Goal: Navigation & Orientation: Find specific page/section

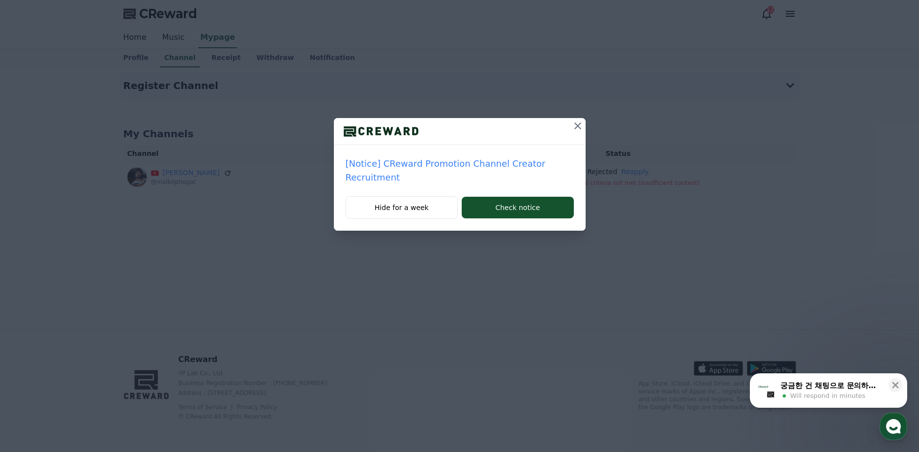
click at [421, 162] on p "[Notice] CReward Promotion Channel Creator Recruitment" at bounding box center [460, 171] width 228 height 28
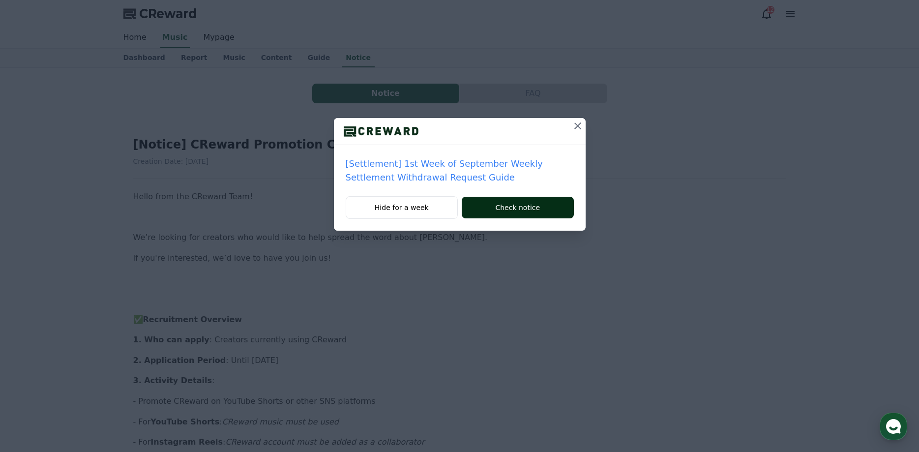
click at [529, 207] on button "Check notice" at bounding box center [518, 208] width 112 height 22
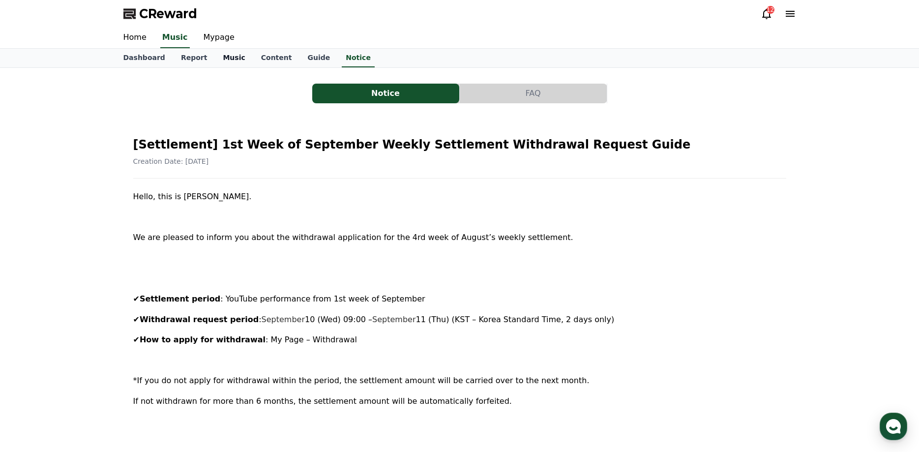
click at [216, 49] on link "Music" at bounding box center [234, 58] width 38 height 19
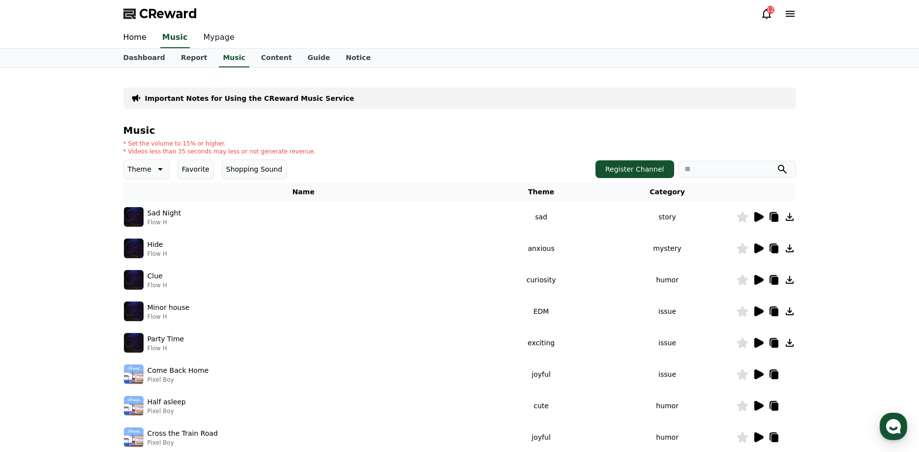
click at [210, 42] on link "Mypage" at bounding box center [219, 38] width 47 height 21
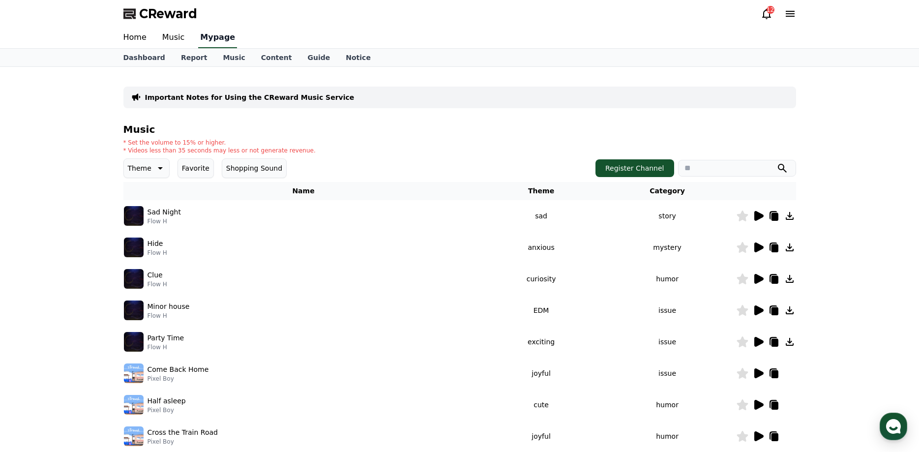
select select "**********"
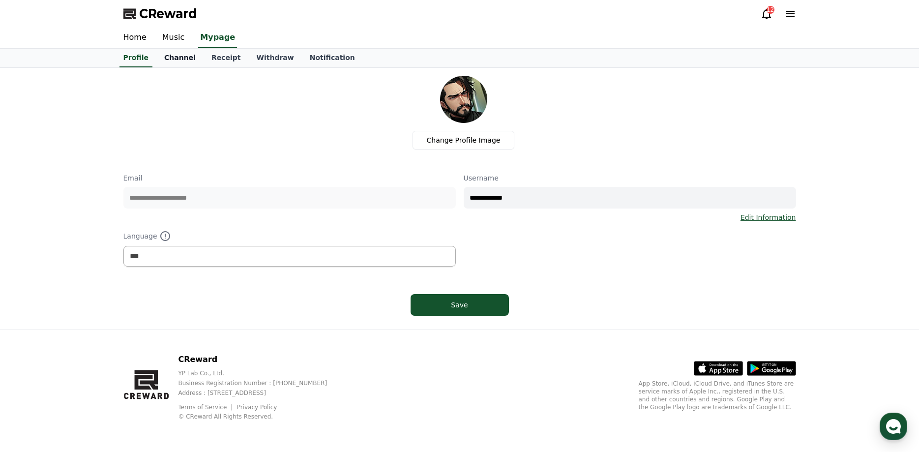
click at [183, 62] on link "Channel" at bounding box center [179, 58] width 47 height 19
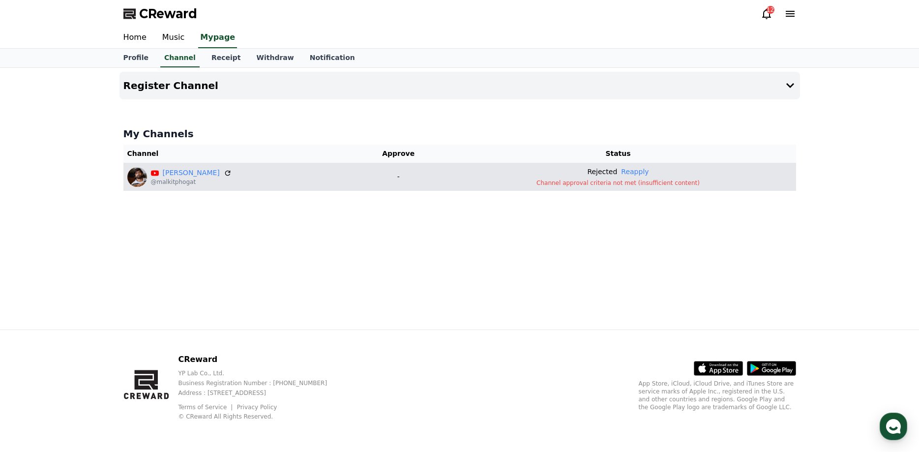
click at [663, 182] on p "Channel approval criteria not met (insufficient content)" at bounding box center [617, 183] width 347 height 8
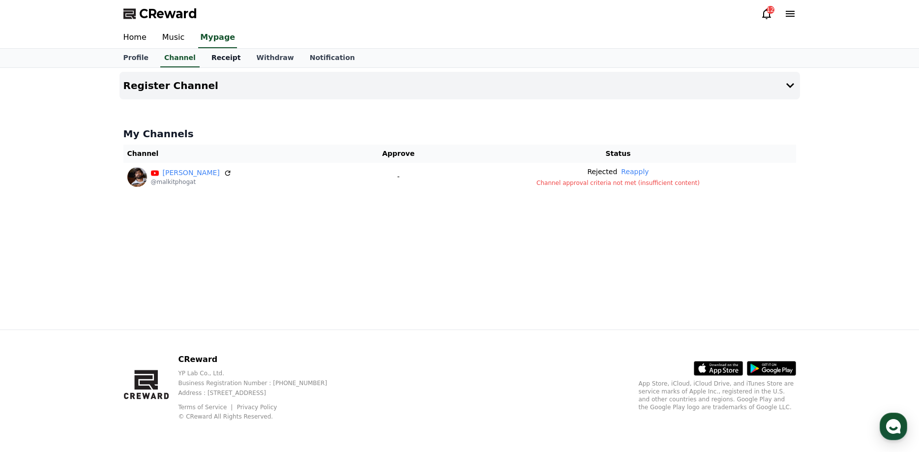
click at [214, 60] on link "Receipt" at bounding box center [225, 58] width 45 height 19
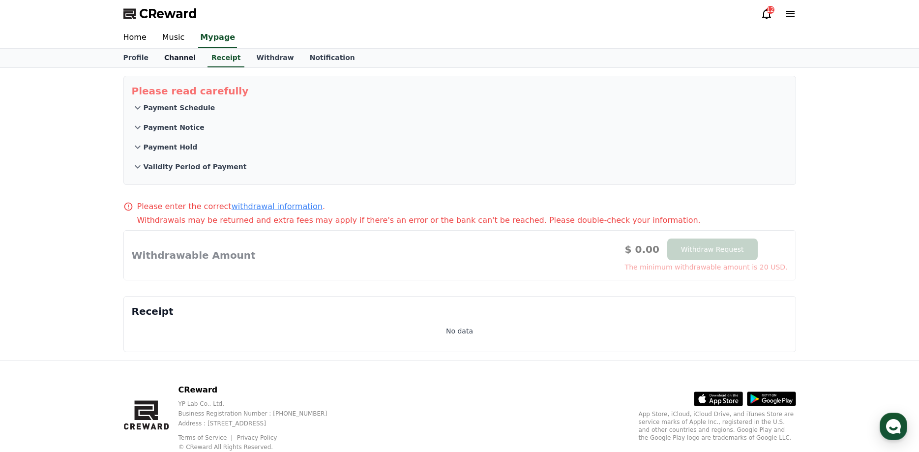
click at [166, 58] on link "Channel" at bounding box center [179, 58] width 47 height 19
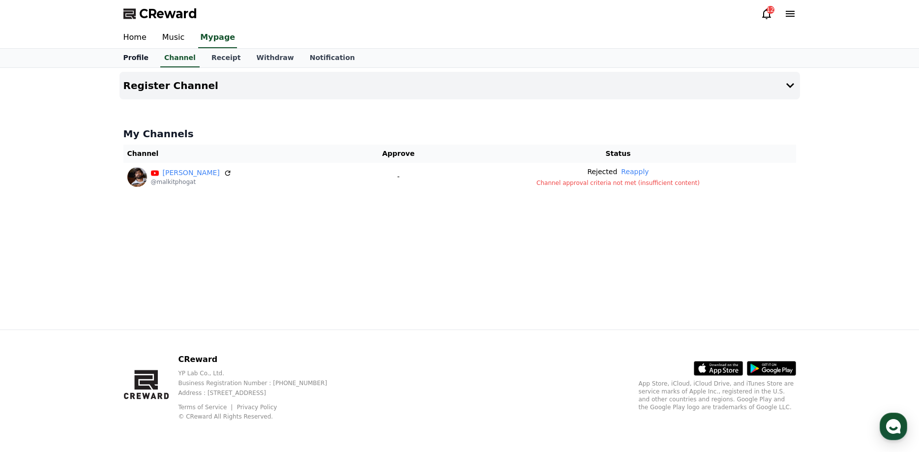
click at [144, 57] on link "Profile" at bounding box center [136, 58] width 41 height 19
select select "**********"
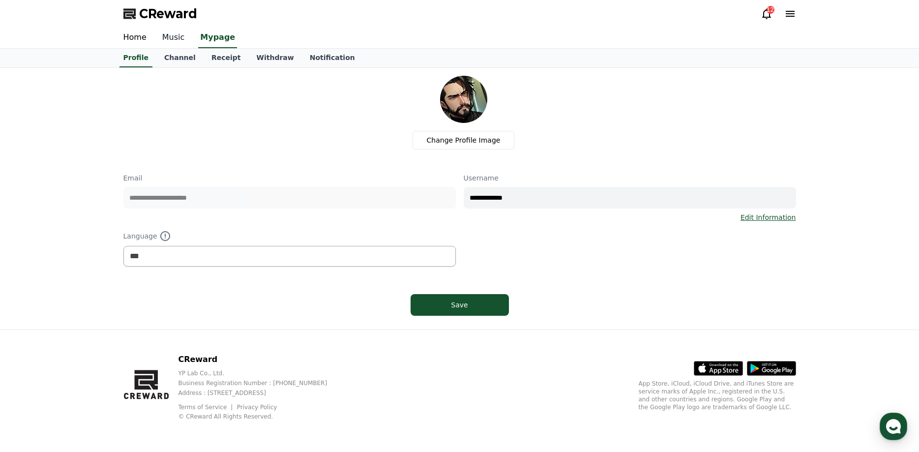
click at [176, 32] on link "Music" at bounding box center [173, 38] width 38 height 21
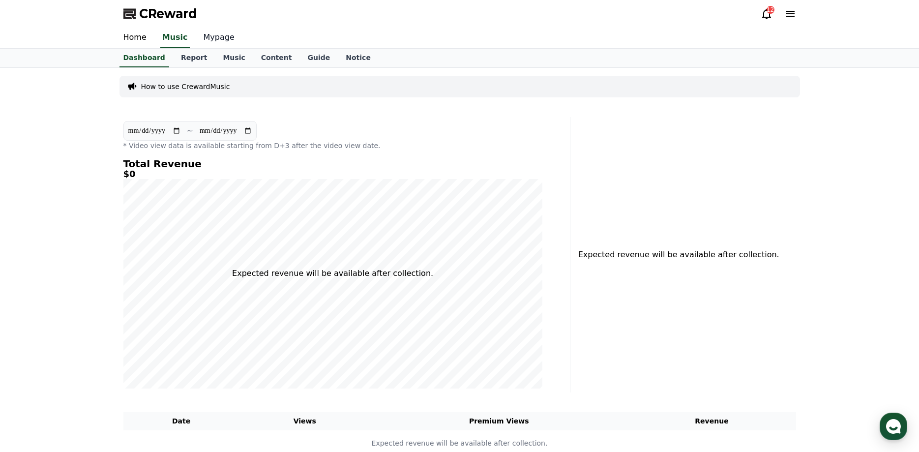
click at [206, 45] on link "Mypage" at bounding box center [219, 38] width 47 height 21
select select "**********"
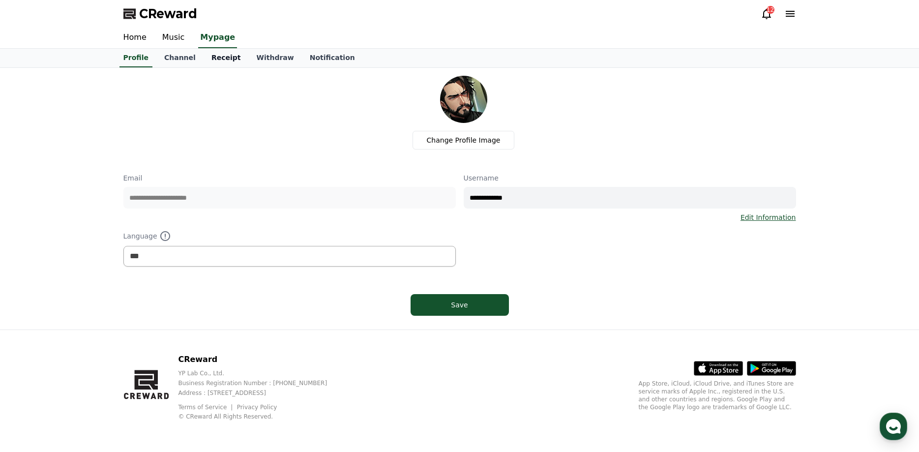
click at [228, 61] on link "Receipt" at bounding box center [225, 58] width 45 height 19
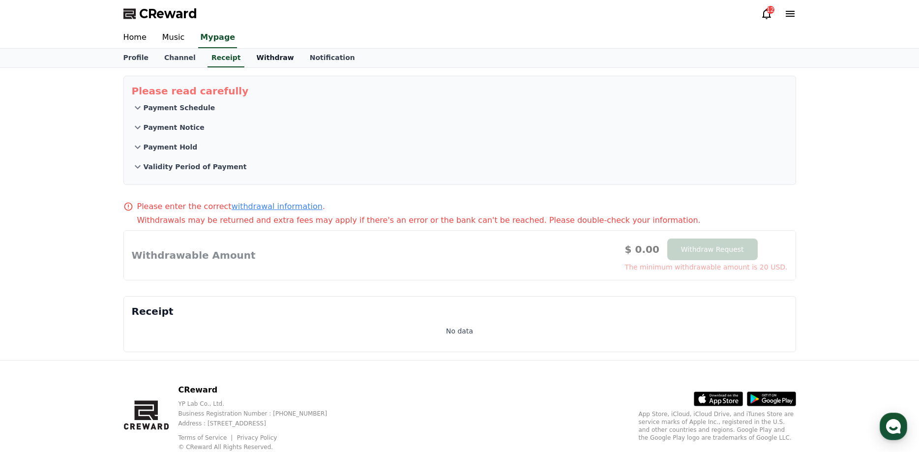
click at [268, 64] on link "Withdraw" at bounding box center [274, 58] width 53 height 19
click at [302, 60] on link "Notification" at bounding box center [332, 58] width 61 height 19
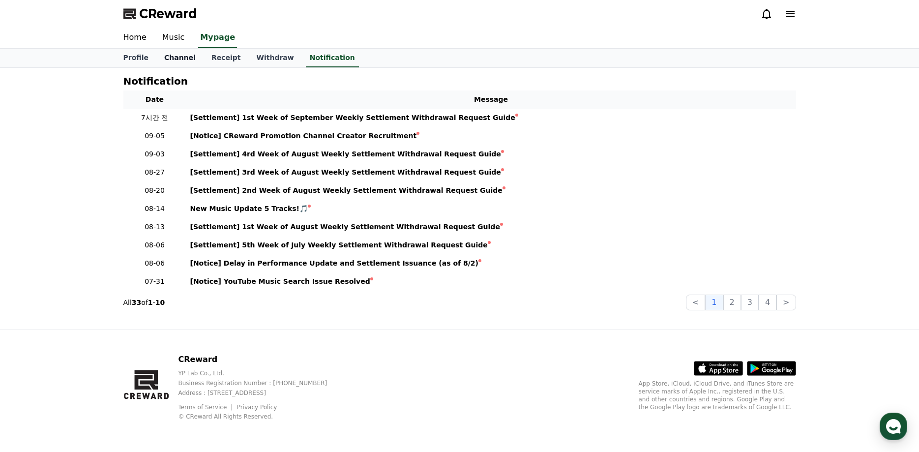
click at [178, 56] on link "Channel" at bounding box center [179, 58] width 47 height 19
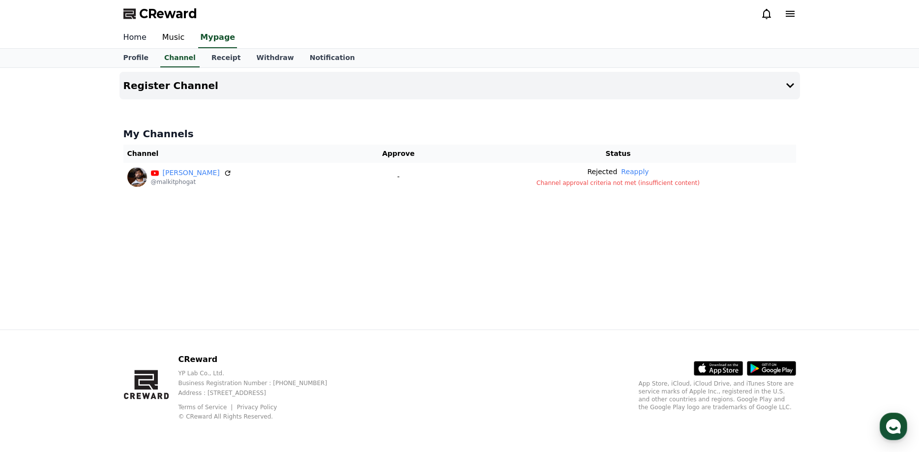
click at [139, 40] on link "Home" at bounding box center [135, 38] width 39 height 21
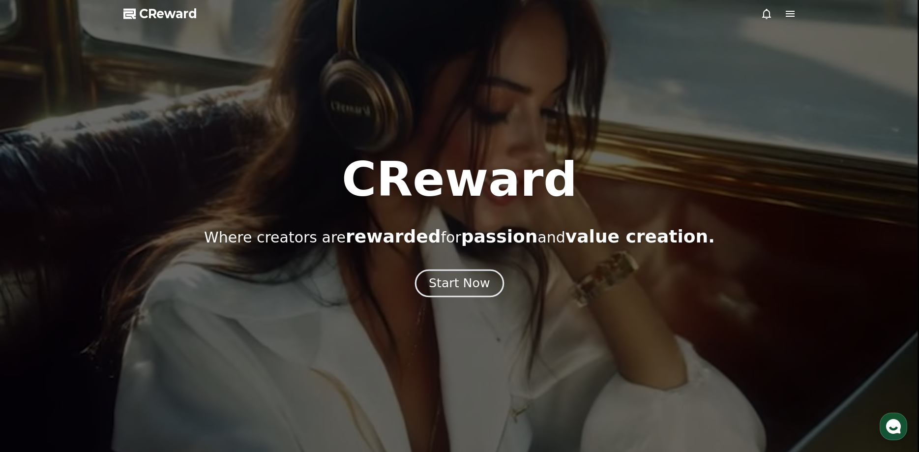
click at [475, 280] on div "Start Now" at bounding box center [459, 283] width 61 height 17
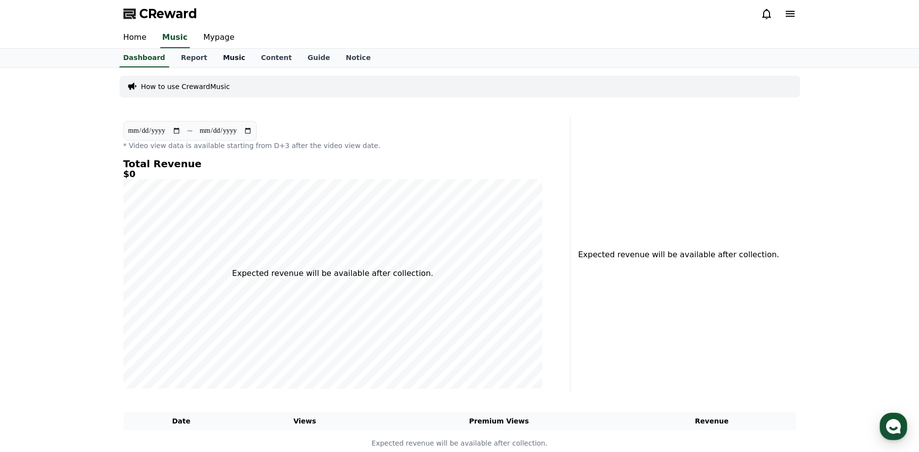
click at [222, 57] on link "Music" at bounding box center [234, 58] width 38 height 19
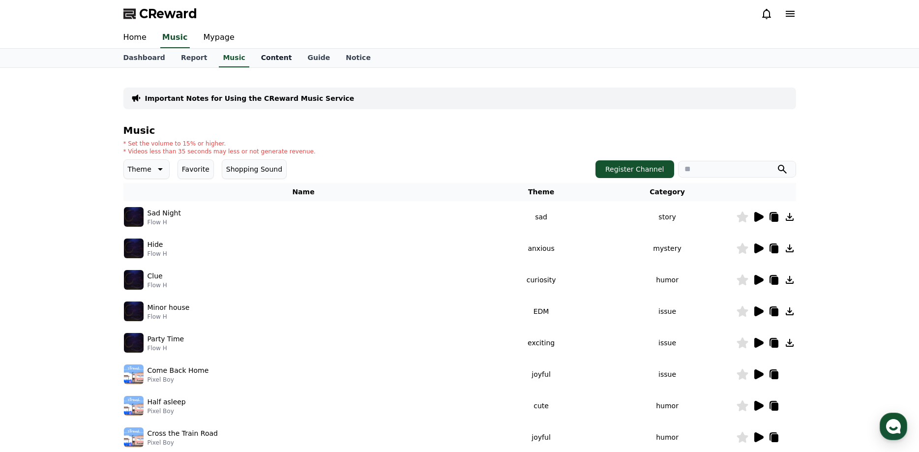
click at [253, 58] on link "Content" at bounding box center [276, 58] width 47 height 19
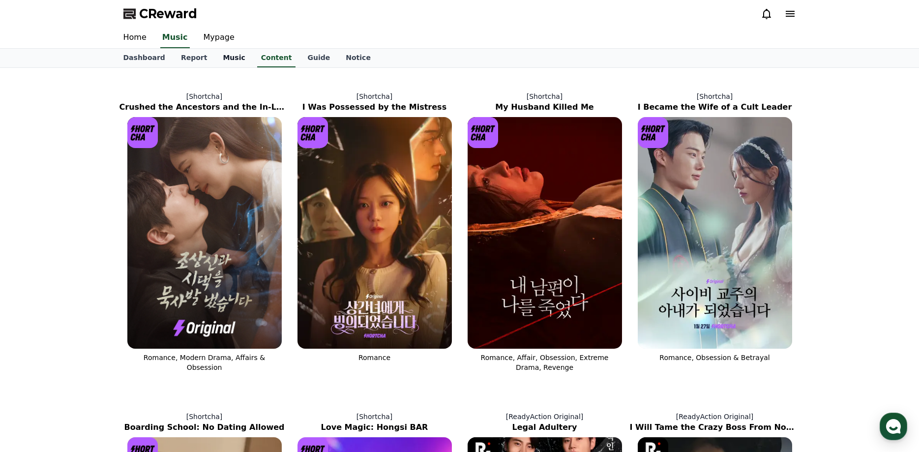
click at [219, 61] on link "Music" at bounding box center [234, 58] width 38 height 19
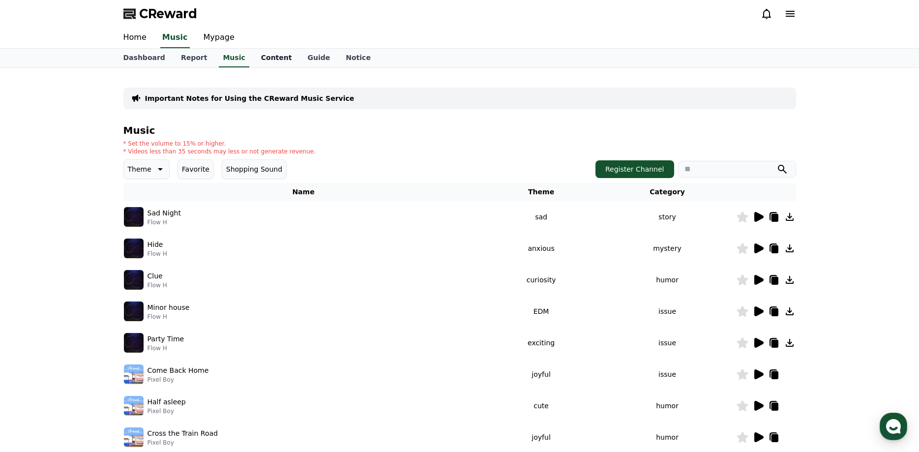
click at [263, 58] on link "Content" at bounding box center [276, 58] width 47 height 19
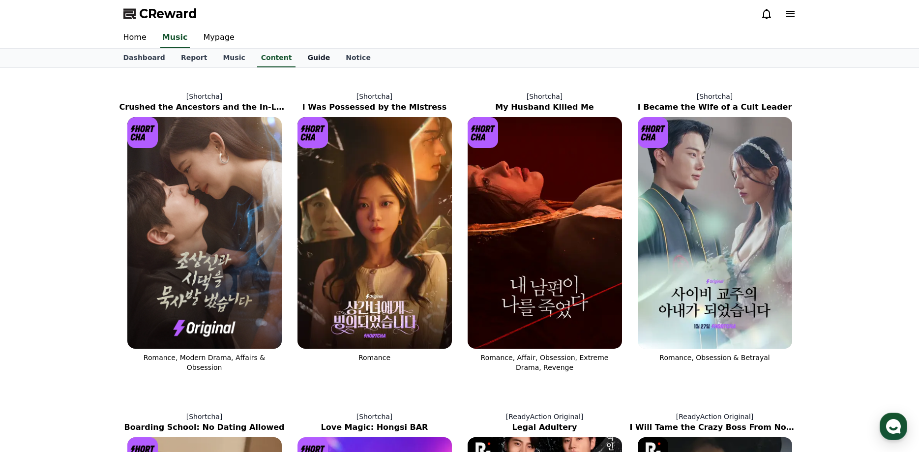
click at [299, 58] on link "Guide" at bounding box center [318, 58] width 38 height 19
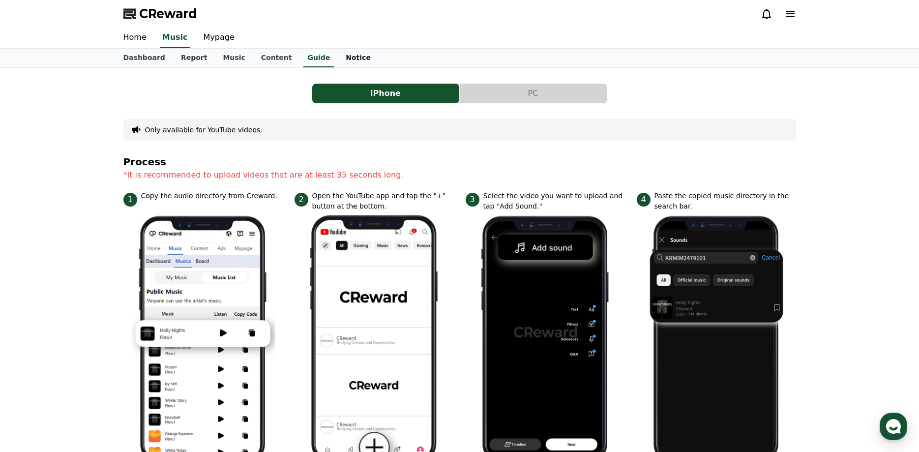
click at [338, 64] on link "Notice" at bounding box center [358, 58] width 41 height 19
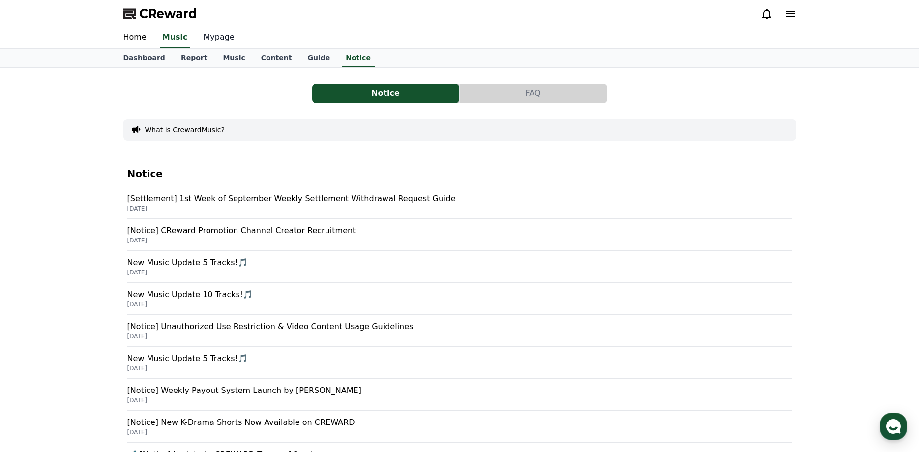
click at [200, 40] on link "Mypage" at bounding box center [219, 38] width 47 height 21
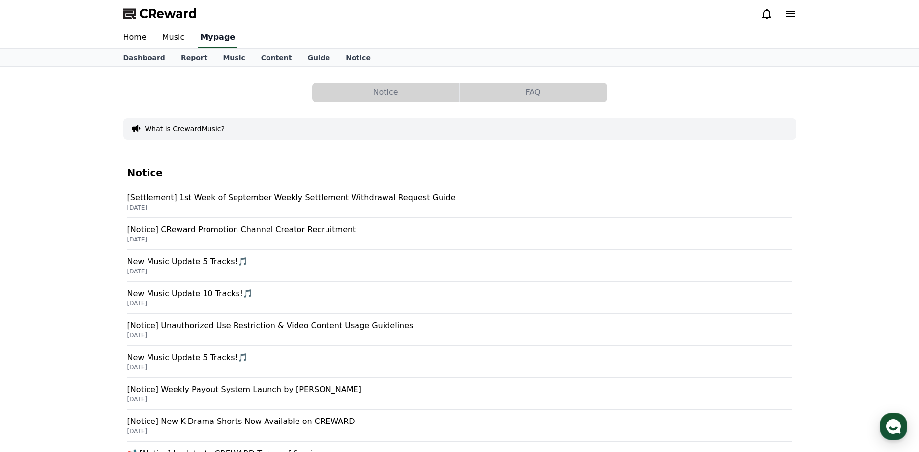
select select "**********"
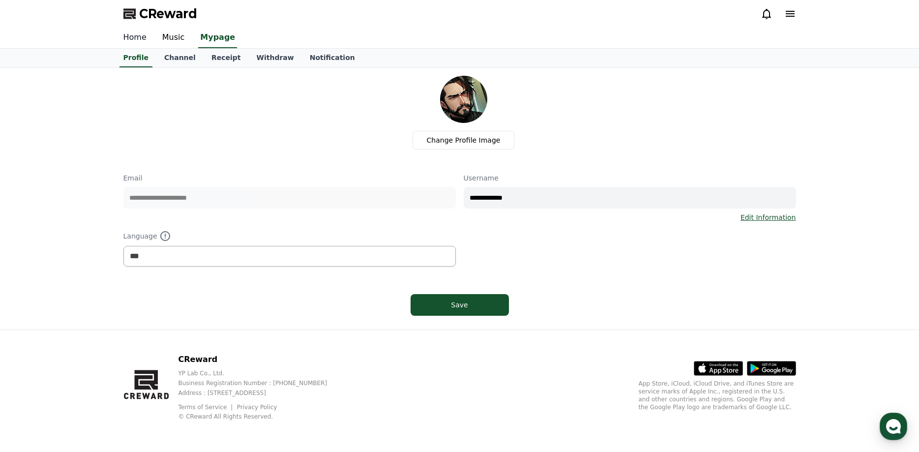
click at [140, 41] on link "Home" at bounding box center [135, 38] width 39 height 21
